Goal: Use online tool/utility: Utilize a website feature to perform a specific function

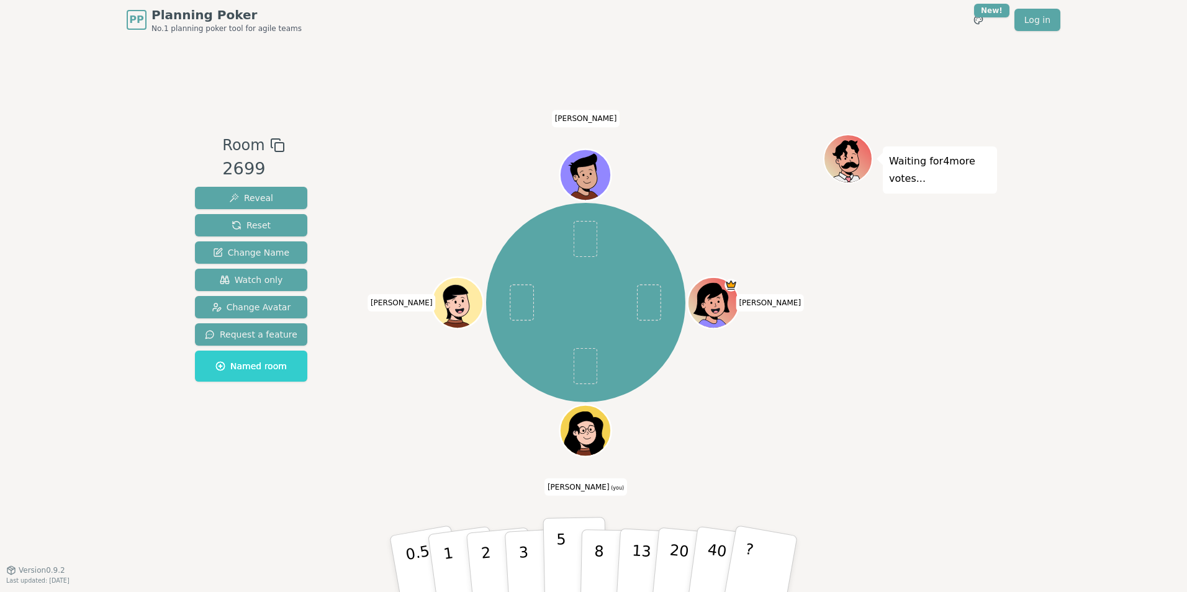
click at [557, 568] on p "5" at bounding box center [561, 564] width 11 height 67
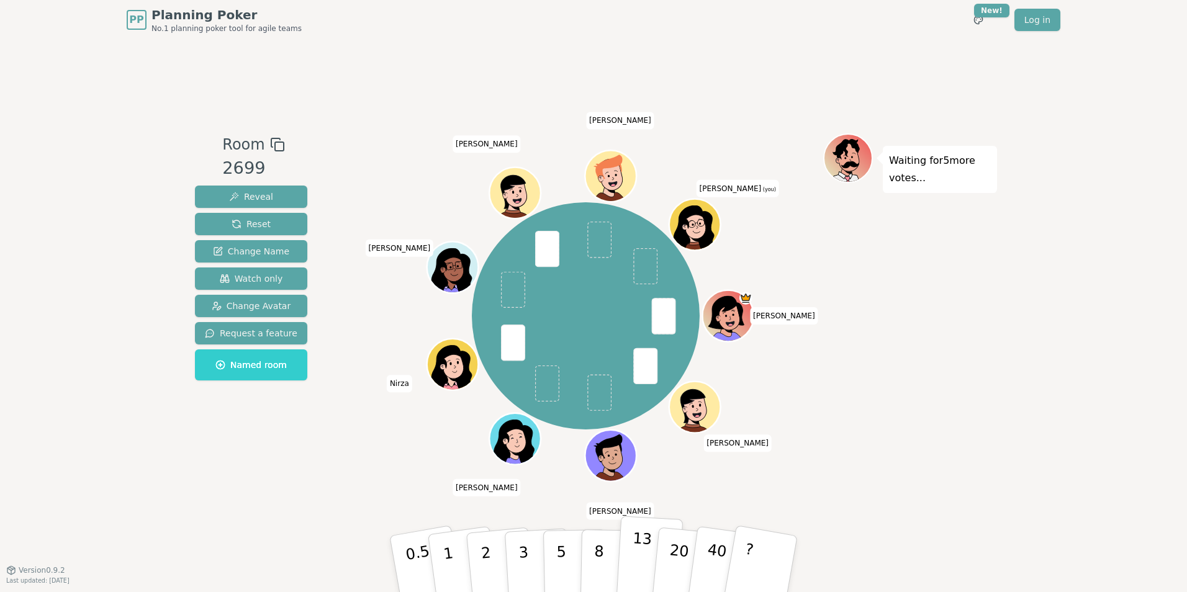
click at [642, 557] on p "13" at bounding box center [640, 563] width 23 height 68
click at [558, 566] on p "5" at bounding box center [561, 564] width 11 height 67
click at [485, 563] on p "2" at bounding box center [487, 566] width 16 height 68
click at [558, 581] on p "5" at bounding box center [561, 564] width 11 height 67
